Goal: Task Accomplishment & Management: Complete application form

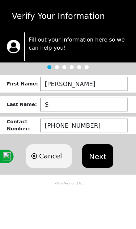
click at [96, 157] on button "Next" at bounding box center [97, 157] width 31 height 24
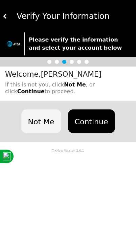
click at [93, 121] on button "Continue" at bounding box center [91, 122] width 47 height 24
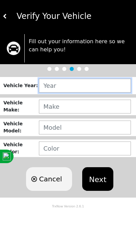
click at [97, 86] on input "text" at bounding box center [85, 86] width 92 height 14
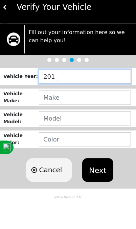
type input "2016"
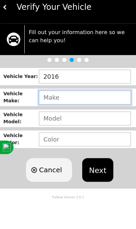
click at [94, 100] on input "text" at bounding box center [85, 107] width 92 height 14
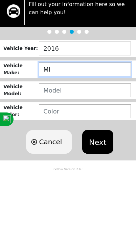
type input "M"
type input "KIA"
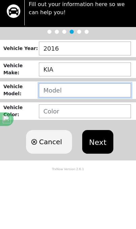
click at [90, 121] on input "text" at bounding box center [85, 128] width 92 height 14
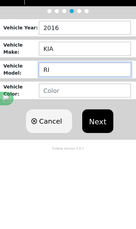
type input "RIO"
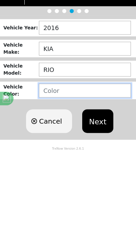
click at [83, 142] on input "text" at bounding box center [85, 149] width 92 height 14
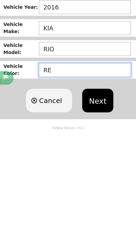
type input "RED"
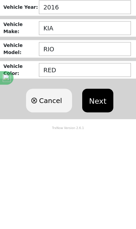
click at [96, 168] on button "Next" at bounding box center [97, 180] width 31 height 24
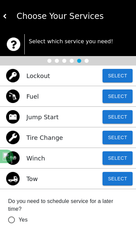
click at [114, 184] on button "Select" at bounding box center [118, 179] width 30 height 14
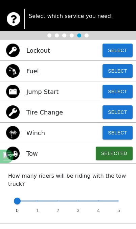
scroll to position [33, 0]
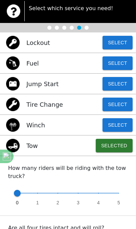
type input "1"
click at [37, 197] on span at bounding box center [37, 193] width 7 height 7
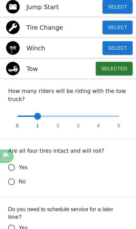
scroll to position [111, 0]
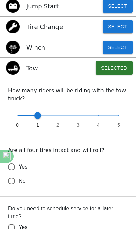
click at [15, 183] on input "No" at bounding box center [11, 181] width 14 height 14
radio input "false"
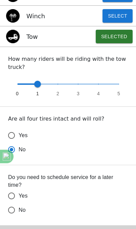
scroll to position [144, 0]
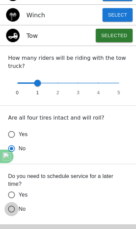
click at [14, 156] on input "No" at bounding box center [11, 149] width 14 height 14
radio input "false"
radio input "true"
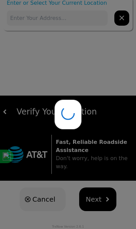
type input "817 Jefferson St, Kansas City, MO 64105, USA"
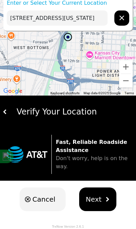
click at [96, 200] on span "Next" at bounding box center [94, 200] width 16 height 10
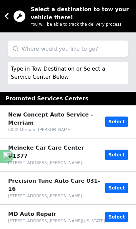
click at [86, 49] on input "search" at bounding box center [68, 49] width 120 height 16
click at [97, 50] on input "Tires plus" at bounding box center [68, 49] width 120 height 16
click at [91, 51] on input "Tires plus" at bounding box center [68, 49] width 120 height 16
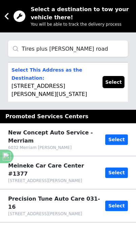
type input "Tires plus Vivion road"
click at [113, 83] on button "Select" at bounding box center [114, 82] width 22 height 12
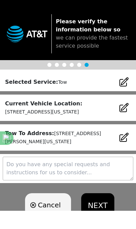
scroll to position [6, 0]
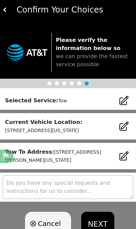
click at [76, 188] on textarea at bounding box center [68, 188] width 131 height 24
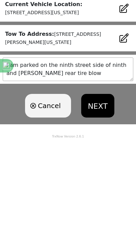
type textarea "I am parked on the ninth street side of ninth and Jefferson rear tire blown"
click at [95, 185] on button "NEXT" at bounding box center [97, 197] width 33 height 24
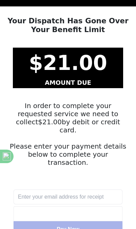
scroll to position [32, 0]
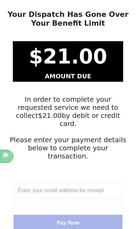
click at [92, 183] on input "text" at bounding box center [68, 190] width 109 height 15
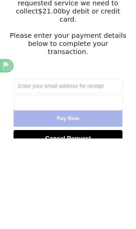
type input "hsteindel@icloud.com"
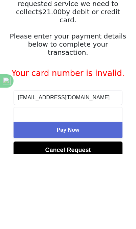
scroll to position [72, 0]
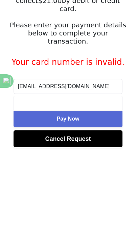
click at [94, 187] on button "Pay Now" at bounding box center [68, 195] width 109 height 16
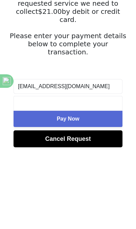
click at [100, 187] on button "Pay Now" at bounding box center [68, 195] width 109 height 16
click at [94, 187] on button "Pay Now" at bounding box center [68, 195] width 109 height 16
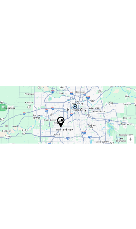
scroll to position [0, 0]
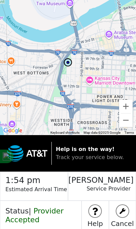
scroll to position [12, 0]
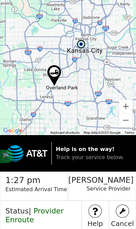
click at [38, 191] on p "Estimated Arrival Time" at bounding box center [36, 193] width 62 height 15
click at [36, 192] on p "Estimated Arrival Time" at bounding box center [36, 193] width 62 height 15
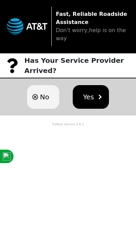
click at [96, 101] on button "Yes" at bounding box center [91, 97] width 36 height 24
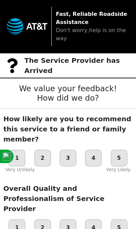
click at [118, 150] on div "5" at bounding box center [119, 158] width 17 height 17
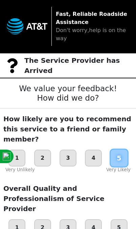
click at [119, 220] on div "5" at bounding box center [119, 228] width 17 height 17
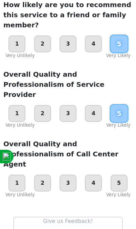
scroll to position [122, 0]
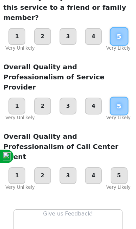
click at [121, 168] on div "5" at bounding box center [119, 176] width 17 height 17
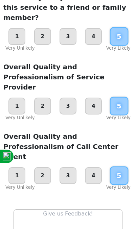
click at [20, 168] on div "1" at bounding box center [16, 176] width 17 height 17
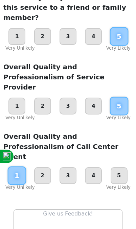
click at [75, 210] on textarea at bounding box center [68, 222] width 109 height 25
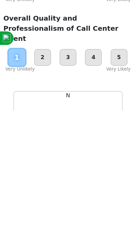
scroll to position [150, 0]
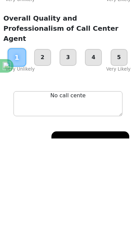
type textarea "No call center"
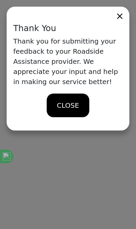
click at [82, 110] on div "CLOSE" at bounding box center [68, 106] width 42 height 24
